Goal: Information Seeking & Learning: Learn about a topic

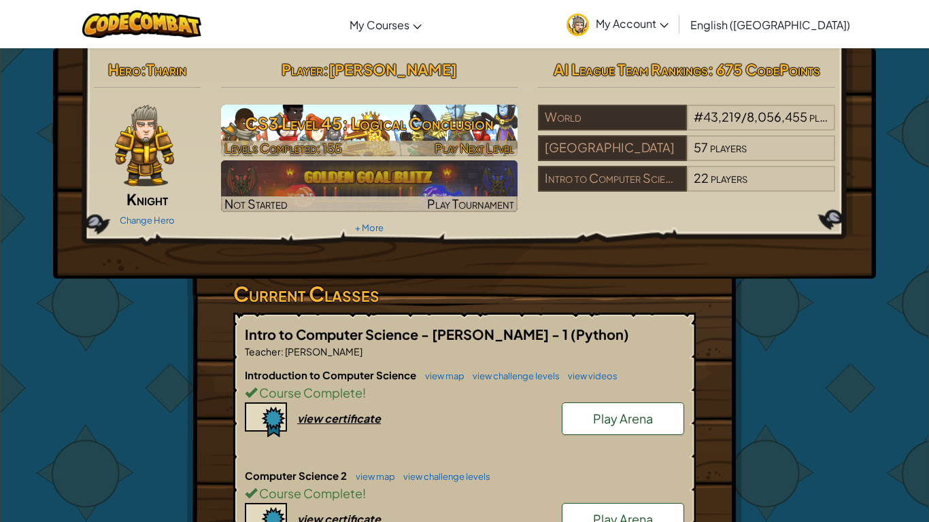
click at [388, 141] on div at bounding box center [369, 149] width 297 height 16
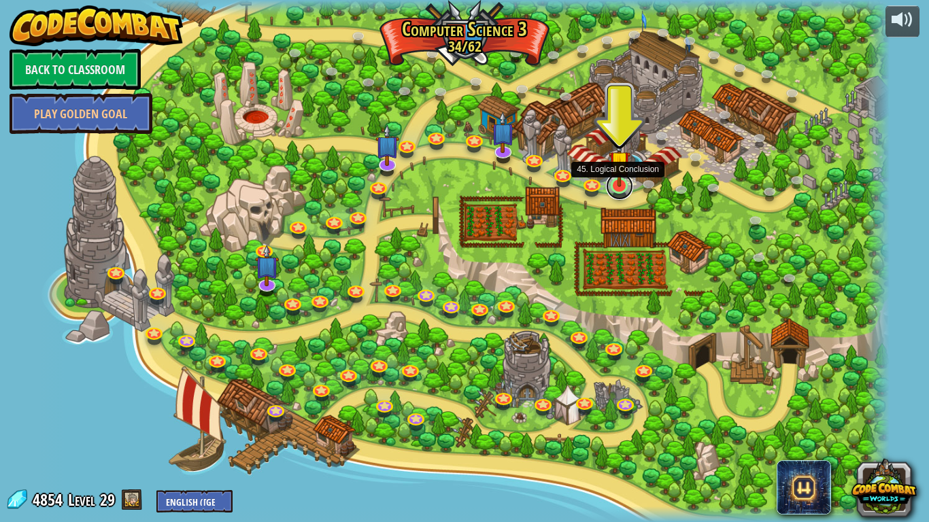
click at [624, 195] on link at bounding box center [619, 186] width 27 height 27
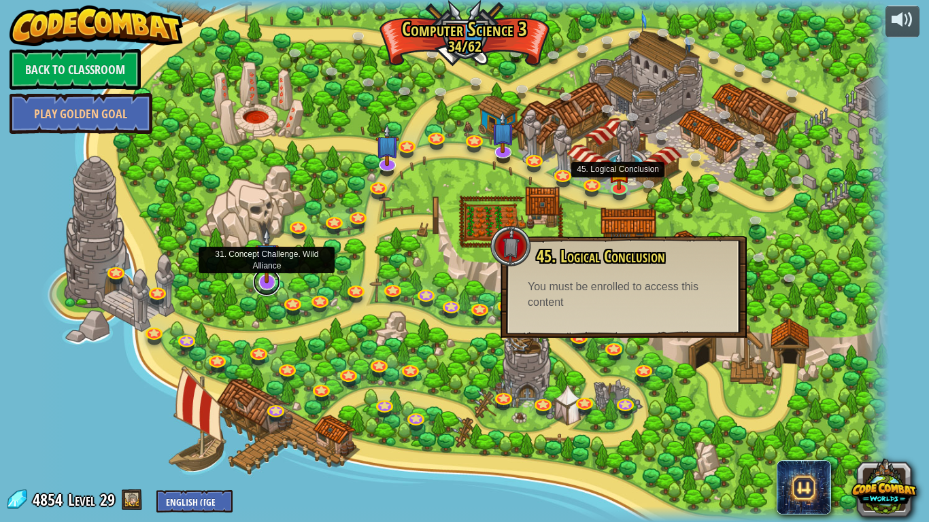
click at [262, 285] on link at bounding box center [266, 282] width 27 height 27
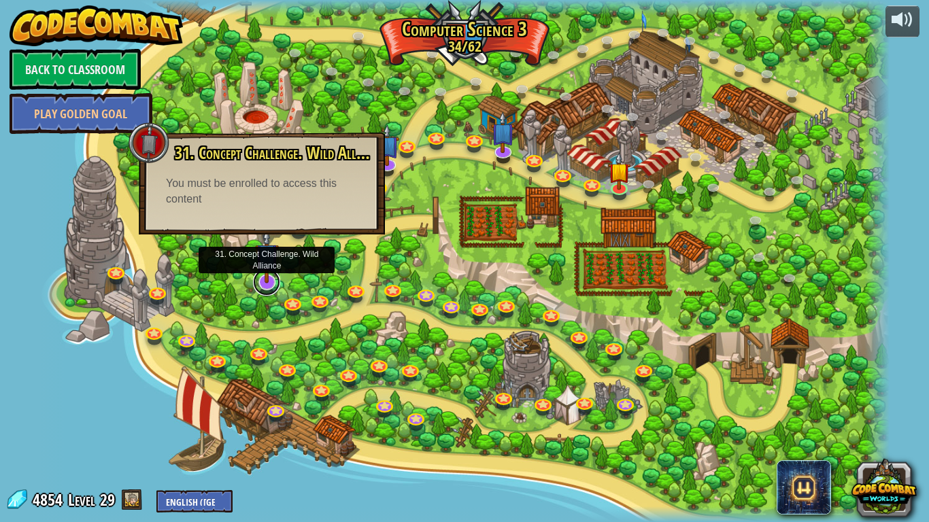
click at [268, 286] on link at bounding box center [266, 282] width 27 height 27
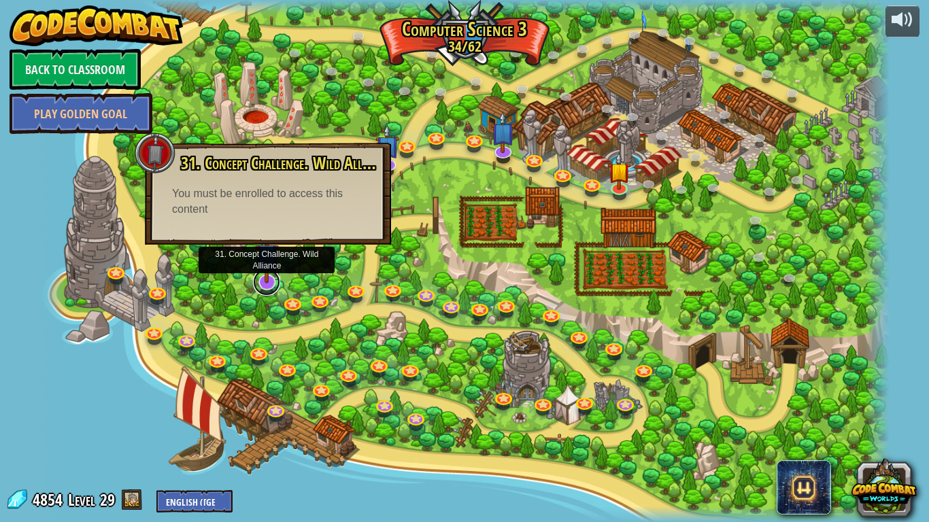
click at [268, 286] on link at bounding box center [266, 282] width 27 height 27
click at [456, 239] on div at bounding box center [464, 261] width 850 height 522
